Goal: Information Seeking & Learning: Learn about a topic

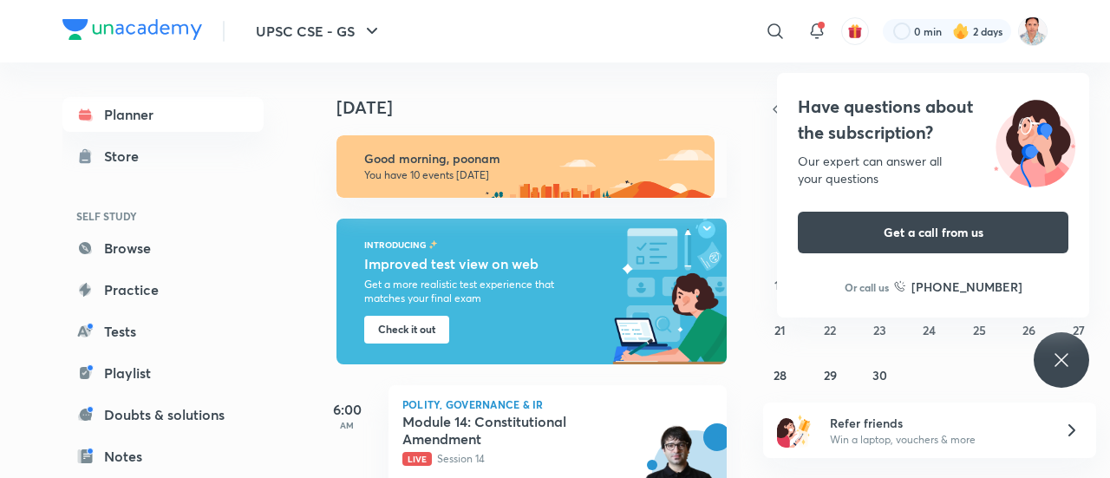
scroll to position [352, 0]
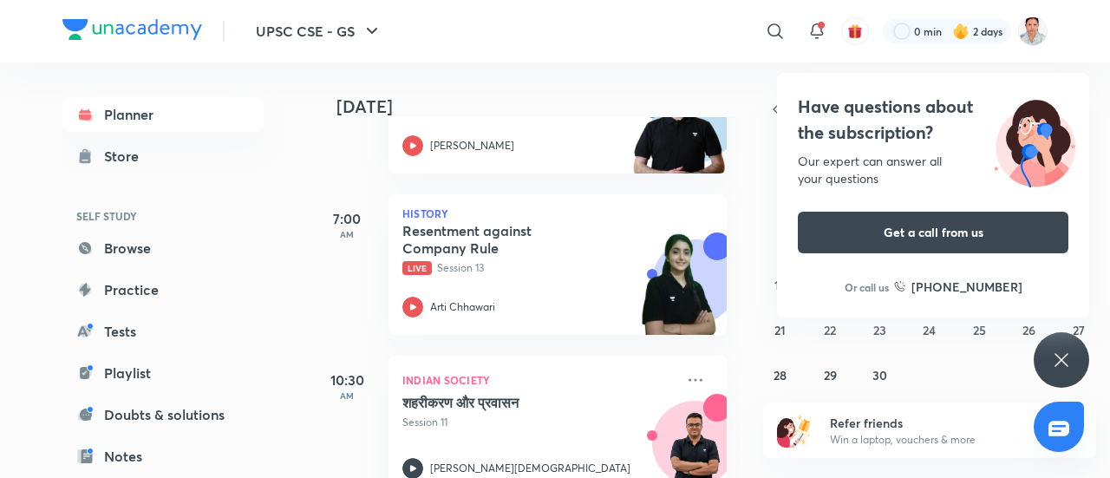
click at [742, 268] on div "Today Good morning, poonam You have 10 events today INTRODUCING Improved test v…" at bounding box center [709, 269] width 794 height 415
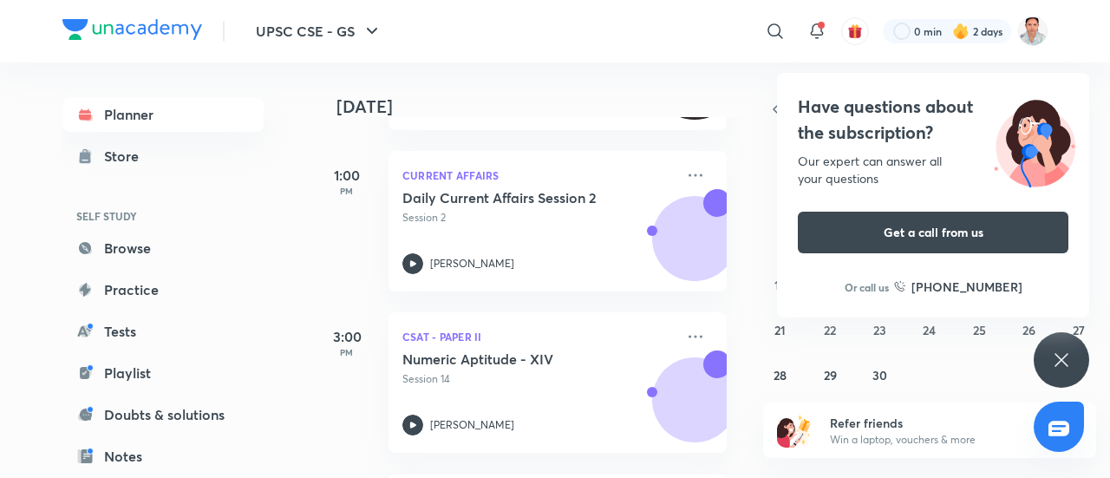
scroll to position [1056, 0]
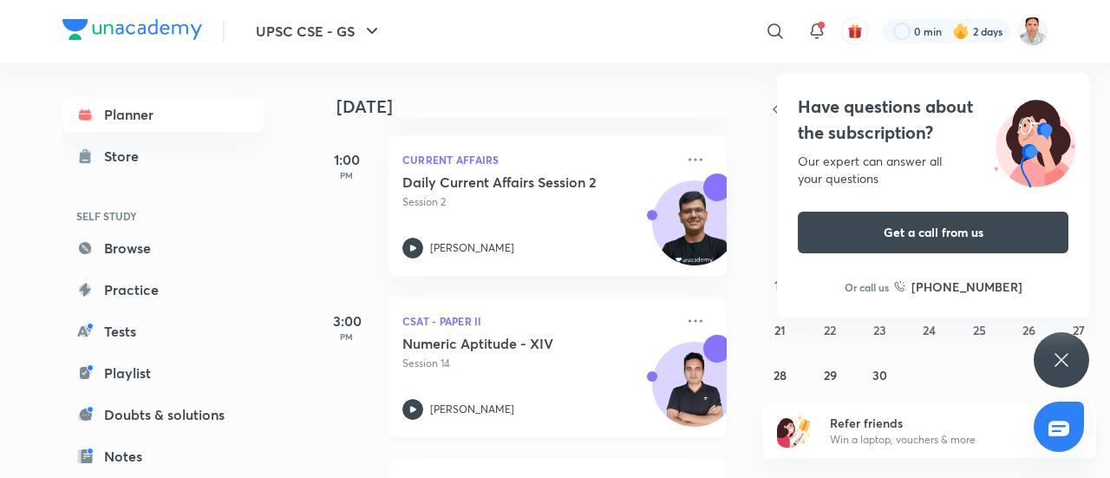
click at [499, 342] on h5 "Numeric Aptitude - XIV" at bounding box center [510, 343] width 216 height 17
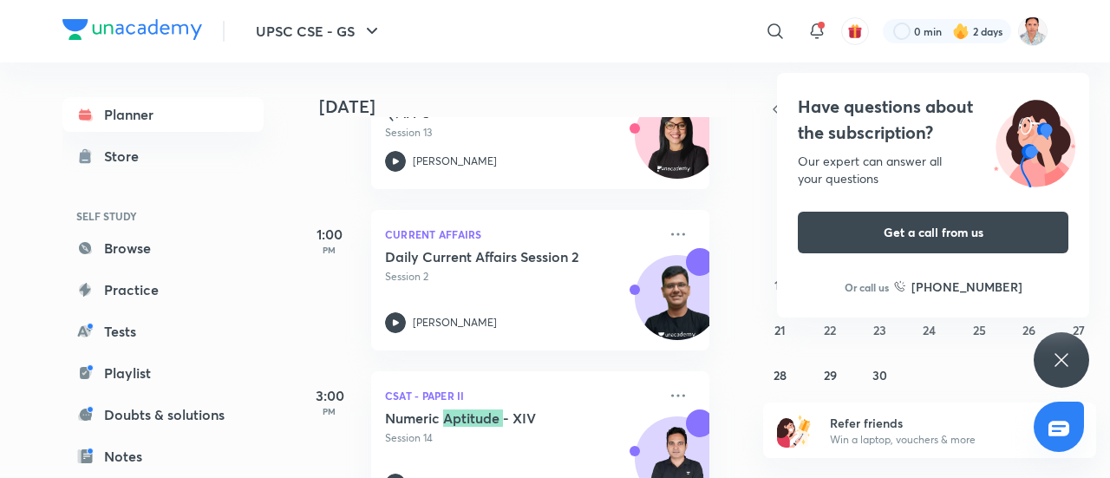
scroll to position [1016, 17]
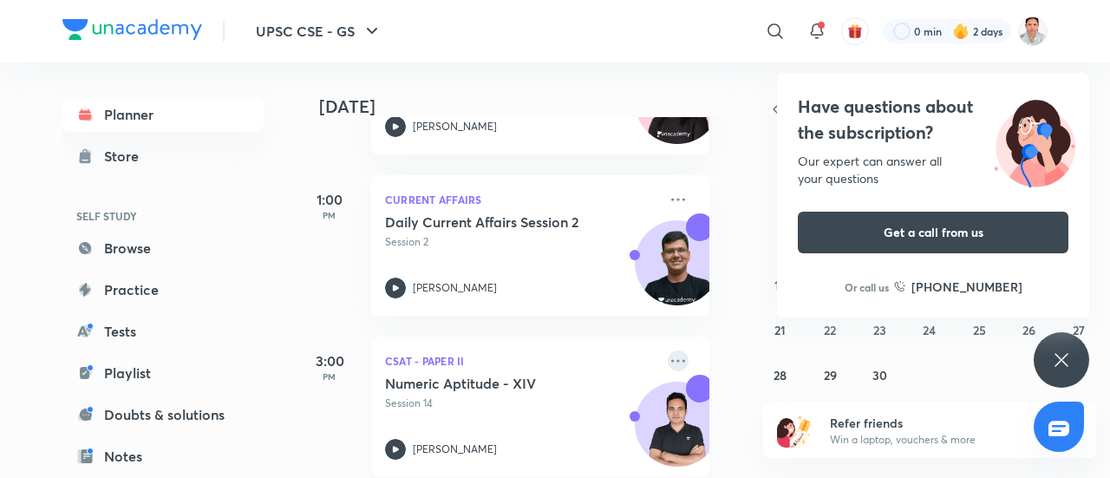
click at [667, 364] on icon at bounding box center [677, 360] width 21 height 21
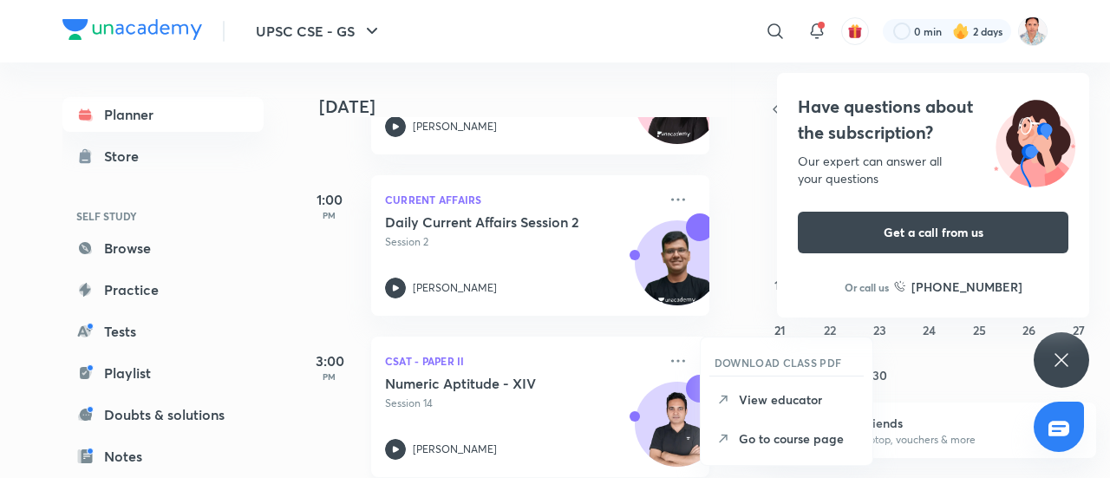
click at [604, 364] on p "CSAT - Paper II" at bounding box center [521, 360] width 272 height 21
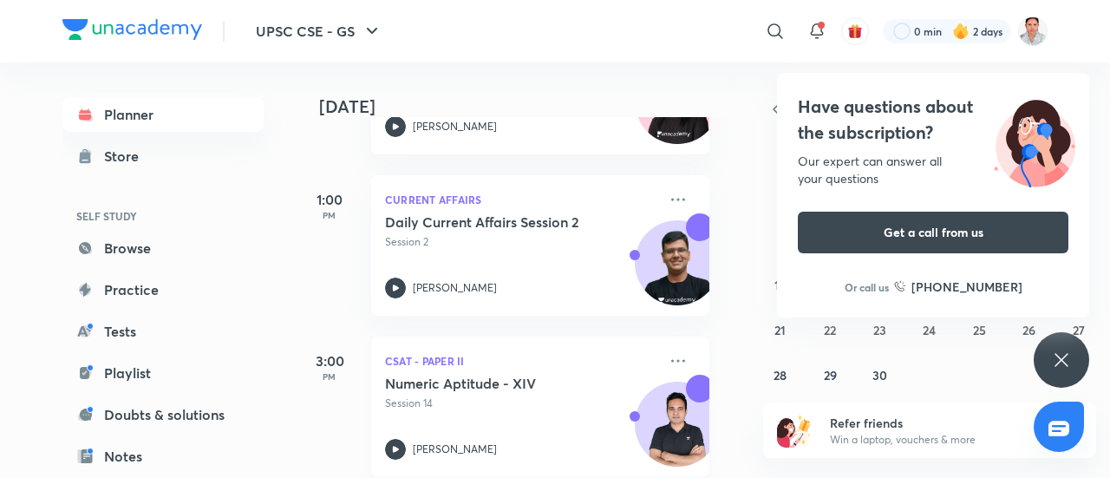
click at [479, 387] on h5 "Numeric Aptitude - XIV" at bounding box center [493, 382] width 216 height 17
click at [742, 190] on div "Today Good morning, poonam You have 10 events today INTRODUCING Improved test v…" at bounding box center [709, 269] width 794 height 415
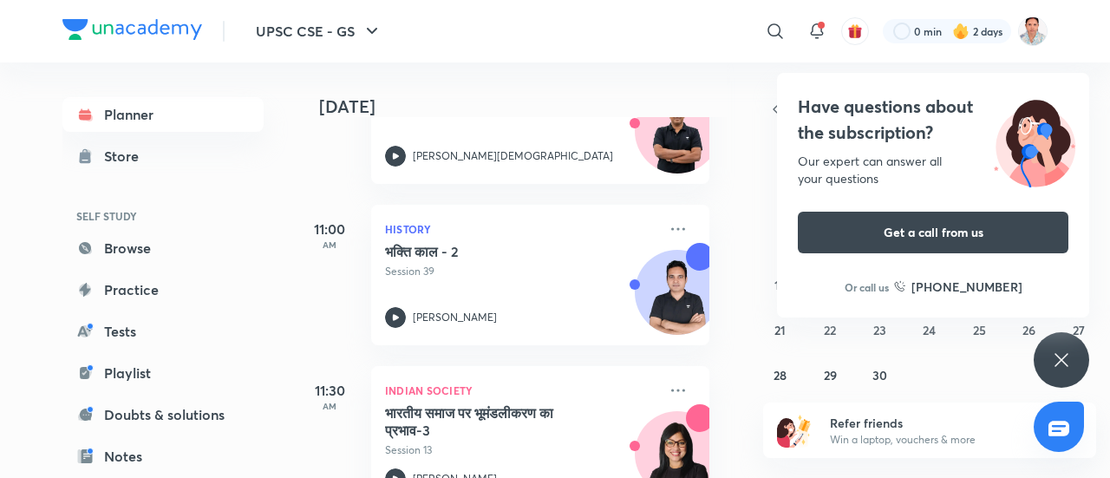
scroll to position [312, 17]
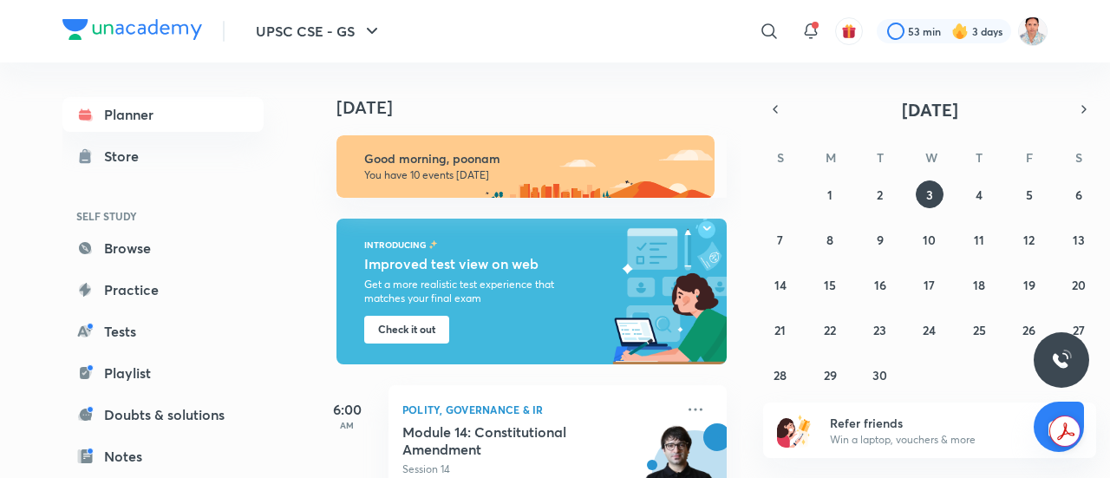
scroll to position [352, 0]
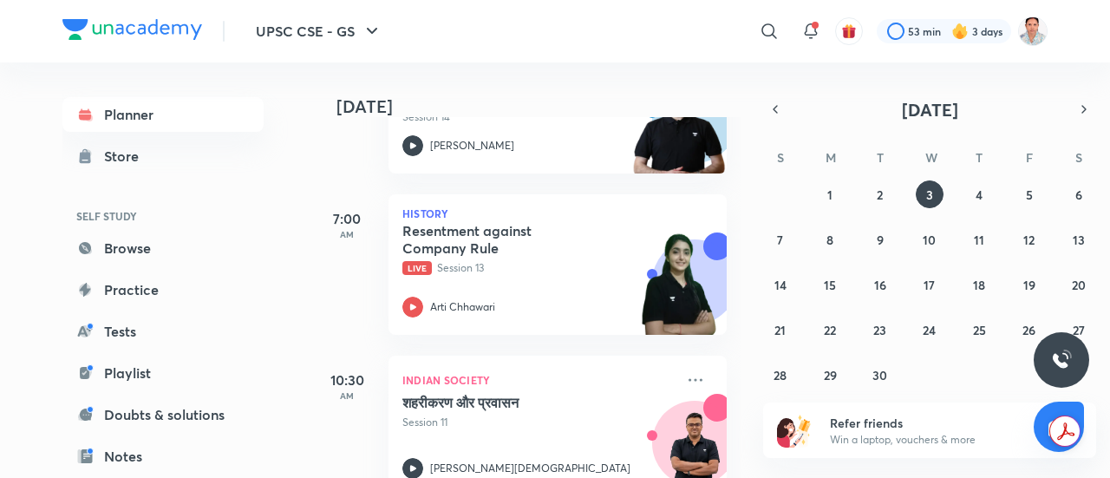
click at [726, 273] on div "[DATE] Good morning, poonam You have 10 events [DATE] INTRODUCING Improved test…" at bounding box center [526, 269] width 428 height 415
